Goal: Find specific page/section: Find specific page/section

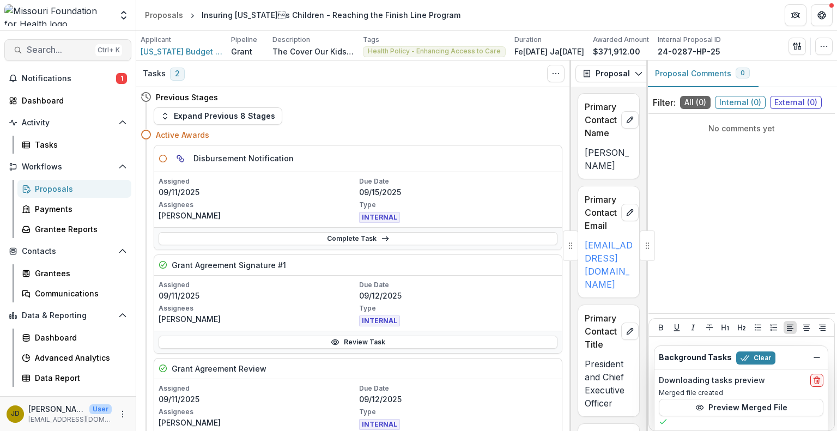
click at [59, 52] on span "Search..." at bounding box center [59, 50] width 64 height 10
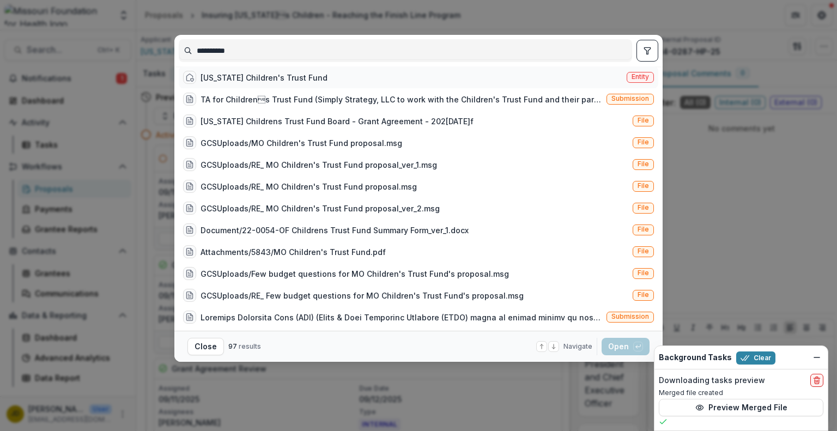
type input "**********"
click at [220, 83] on div "[US_STATE] Children's Trust Fund" at bounding box center [264, 77] width 127 height 11
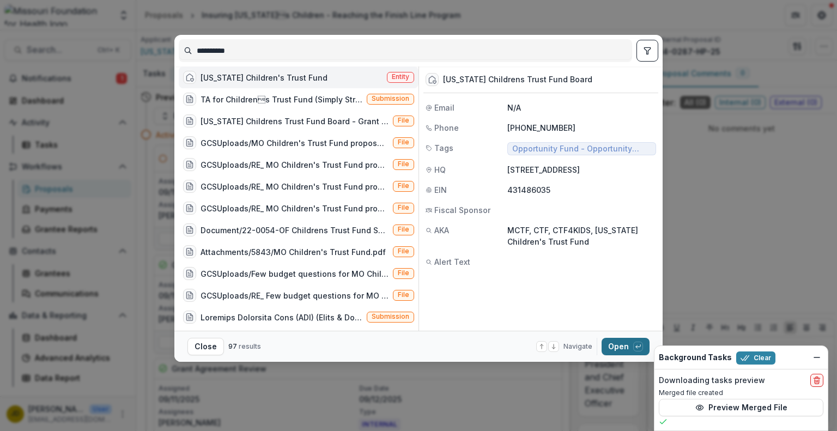
click at [621, 345] on button "Open with enter key" at bounding box center [626, 346] width 48 height 17
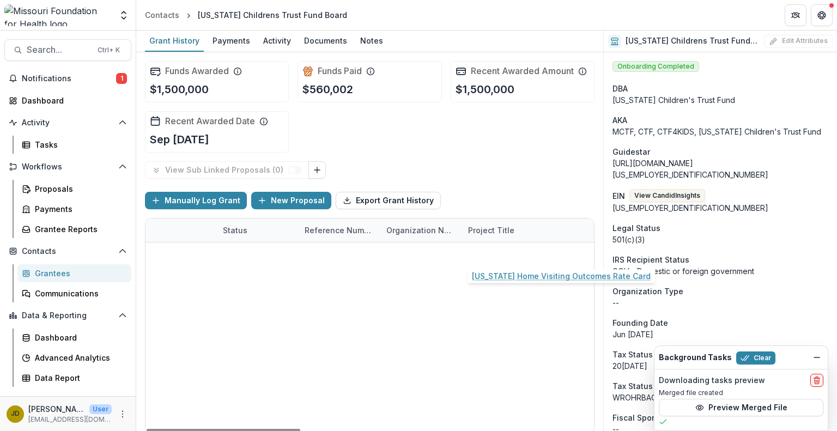
click at [506, 252] on link "[US_STATE] Home Visiting Outcomes Rate Card" at bounding box center [529, 254] width 123 height 11
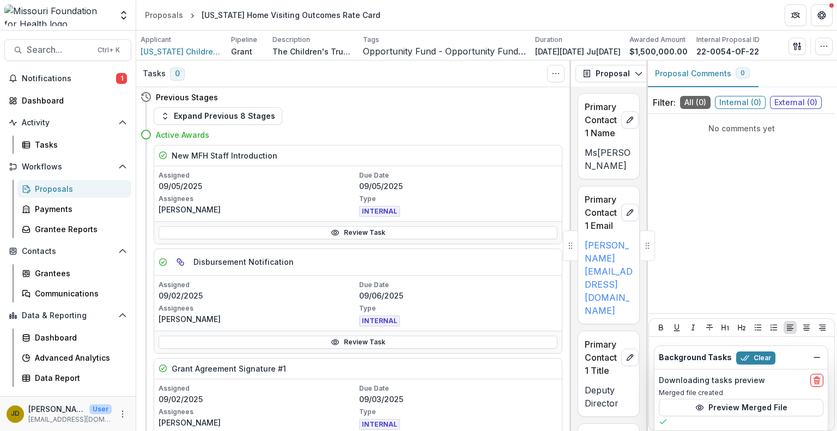
click at [570, 180] on div at bounding box center [571, 246] width 2 height 371
drag, startPoint x: 648, startPoint y: 159, endPoint x: 657, endPoint y: 180, distance: 23.7
click at [657, 180] on div "No comments yet" at bounding box center [742, 213] width 186 height 191
click at [608, 61] on div "Proposal Proposal Payments Reports Grant Agreements Board Summaries Bank Detail…" at bounding box center [608, 74] width 75 height 26
click at [613, 69] on button "Proposal" at bounding box center [613, 73] width 75 height 17
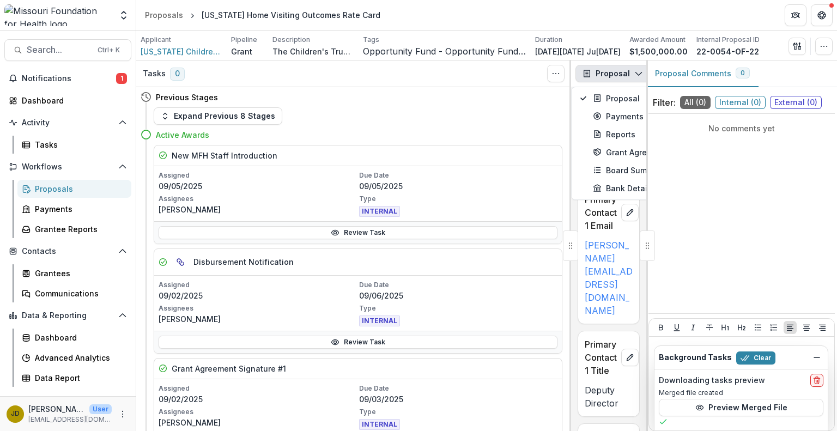
click at [587, 74] on icon "button" at bounding box center [587, 73] width 7 height 7
